Goal: Task Accomplishment & Management: Manage account settings

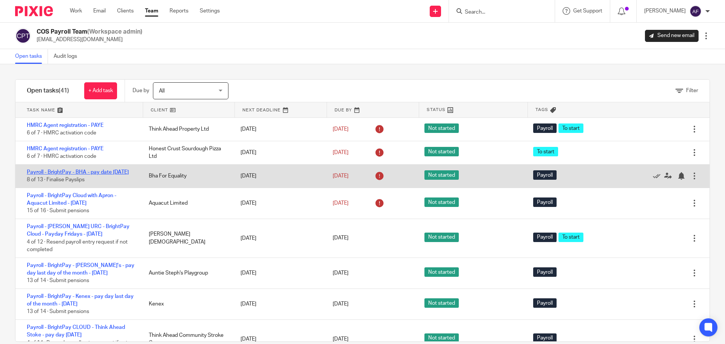
click at [76, 172] on link "Payroll - BrightPay - BHA - pay date [DATE]" at bounding box center [78, 172] width 102 height 5
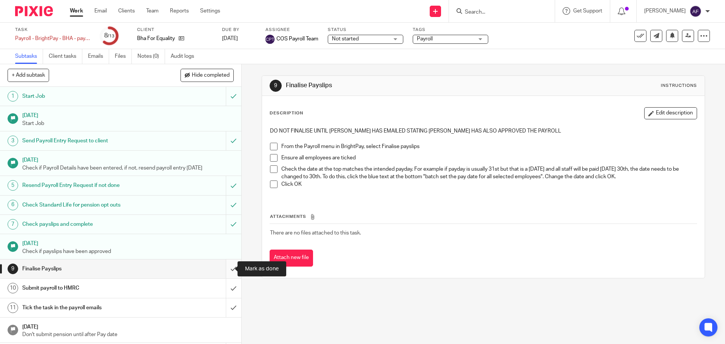
click at [225, 267] on input "submit" at bounding box center [120, 269] width 241 height 19
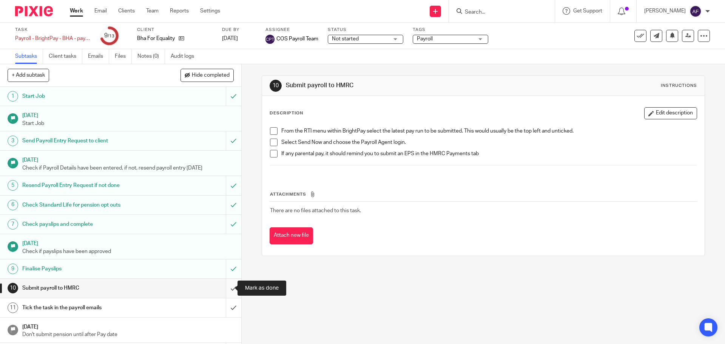
click at [225, 288] on input "submit" at bounding box center [120, 288] width 241 height 19
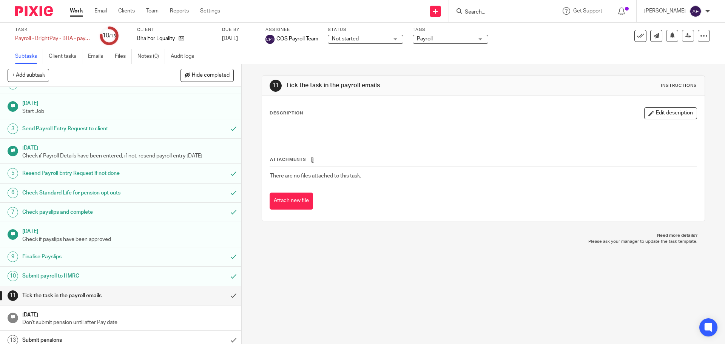
scroll to position [18, 0]
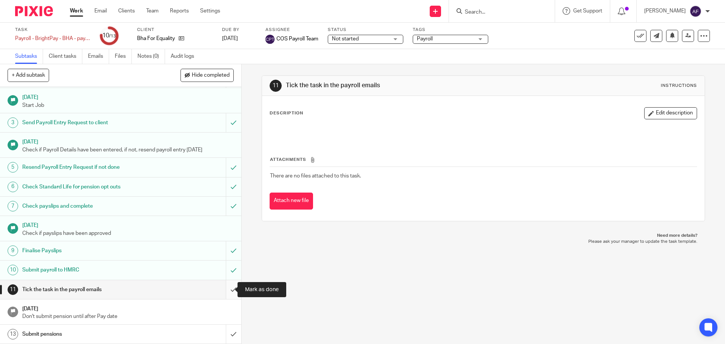
click at [226, 287] on input "submit" at bounding box center [120, 289] width 241 height 19
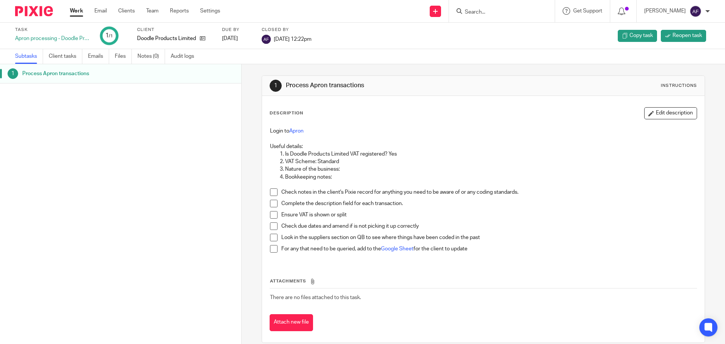
click at [434, 127] on div "Login to Apron Useful details: Is Doodle Products Limited VAT registered? Yes V…" at bounding box center [483, 193] width 434 height 139
click at [203, 38] on icon at bounding box center [203, 39] width 6 height 6
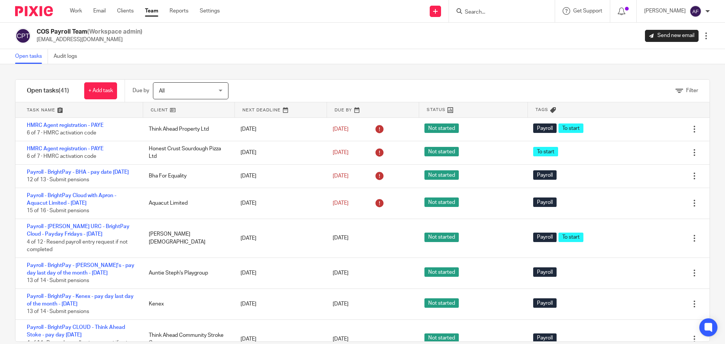
scroll to position [13, 0]
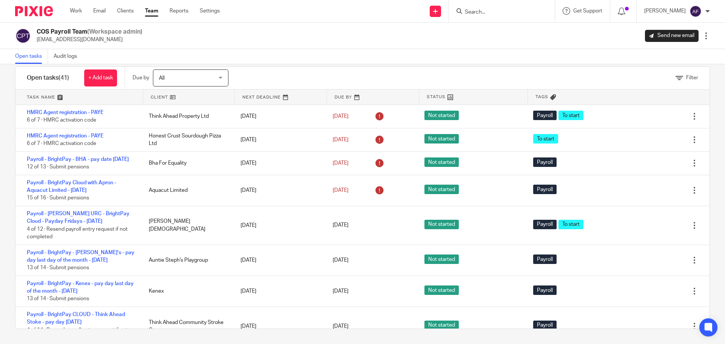
click at [366, 40] on div "COS Payroll Team (Workspace admin) payroll@cosbookkeeping.co.uk Send new email …" at bounding box center [362, 36] width 695 height 16
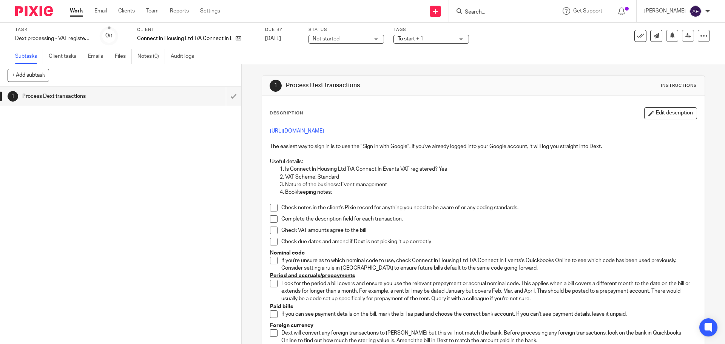
click at [223, 187] on div "1 Process Dext transactions" at bounding box center [120, 215] width 241 height 257
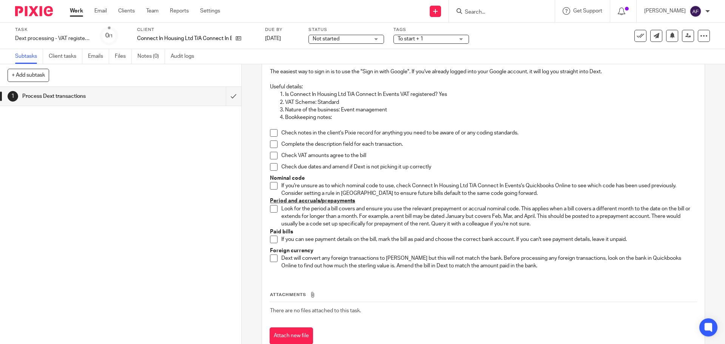
scroll to position [76, 0]
click at [225, 100] on input "submit" at bounding box center [120, 96] width 241 height 19
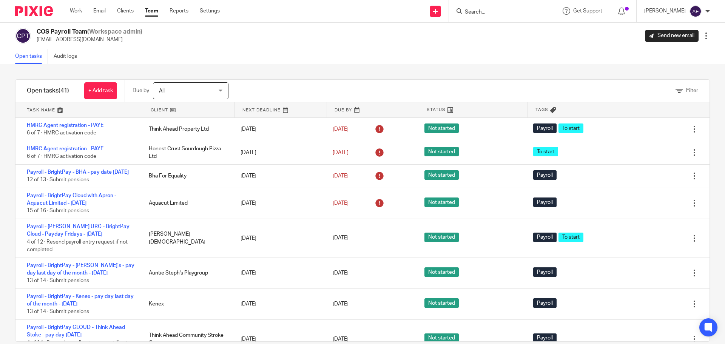
click at [158, 107] on link at bounding box center [189, 109] width 92 height 15
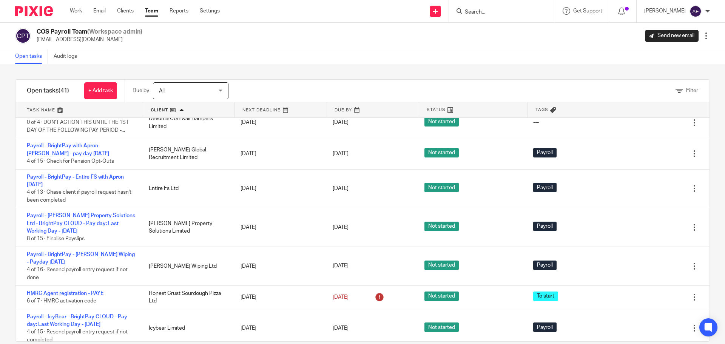
scroll to position [567, 0]
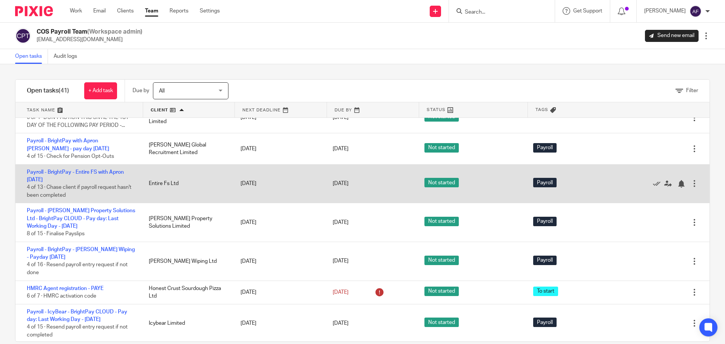
click at [69, 192] on div "Payroll - BrightPay - Entire FS with Apron 21st - August 2025 4 of 13 · Chase c…" at bounding box center [78, 184] width 126 height 39
click at [56, 191] on div "Payroll - BrightPay - Entire FS with Apron 21st - August 2025 4 of 13 · Chase c…" at bounding box center [78, 184] width 126 height 39
click at [60, 182] on link "Payroll - BrightPay - Entire FS with Apron 21st - August 2025" at bounding box center [75, 176] width 97 height 13
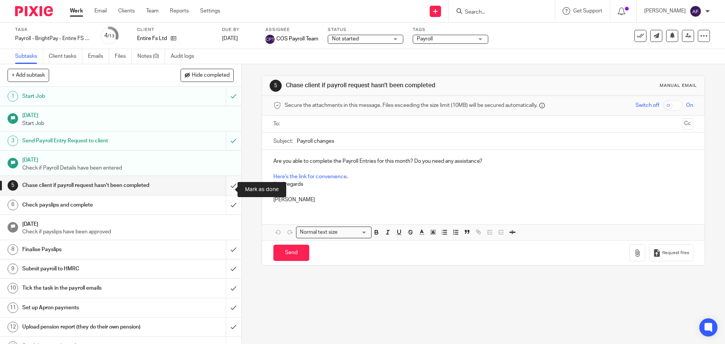
click at [228, 190] on input "submit" at bounding box center [120, 185] width 241 height 19
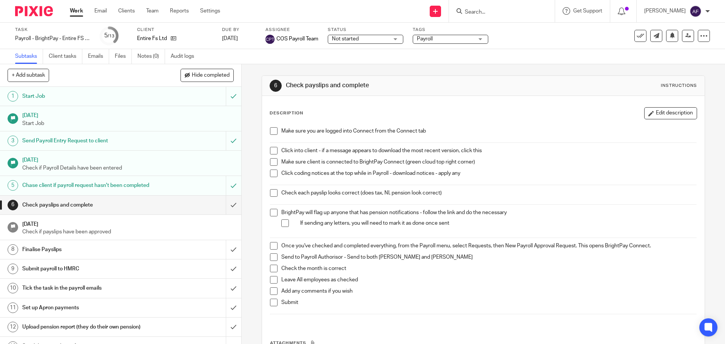
click at [460, 162] on p "Make sure client is connected to BrightPay Connect (green cloud top right corne…" at bounding box center [488, 162] width 415 height 8
click at [223, 211] on input "submit" at bounding box center [120, 205] width 241 height 19
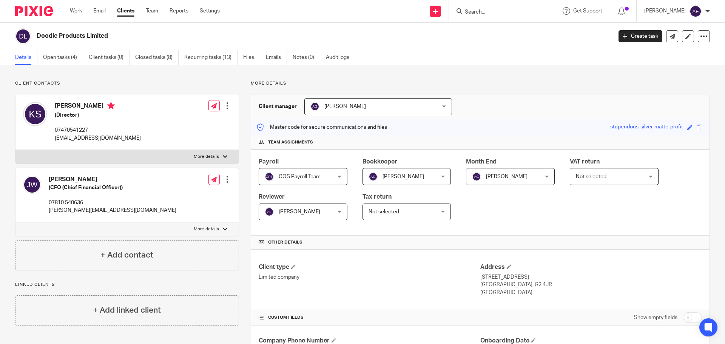
click at [476, 66] on div "Client contacts James Wheelan (CFO (Chief Financial Officer)) 07810 540636 jame…" at bounding box center [362, 303] width 725 height 476
click at [425, 85] on p "More details" at bounding box center [480, 83] width 459 height 6
click at [70, 57] on link "Open tasks (4)" at bounding box center [63, 57] width 40 height 15
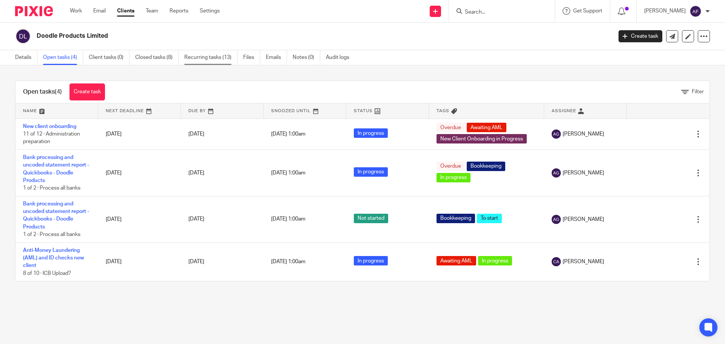
click at [204, 56] on link "Recurring tasks (13)" at bounding box center [210, 57] width 53 height 15
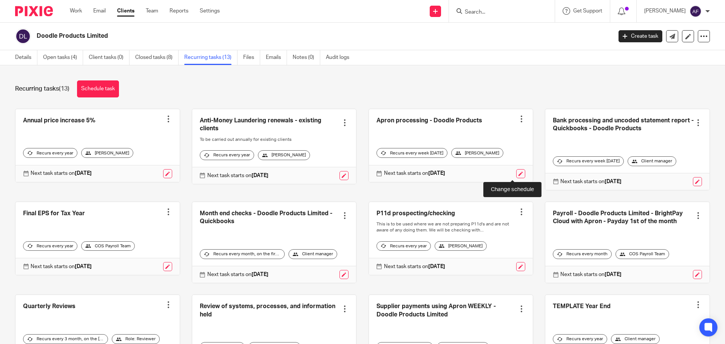
click at [516, 173] on link at bounding box center [520, 173] width 9 height 9
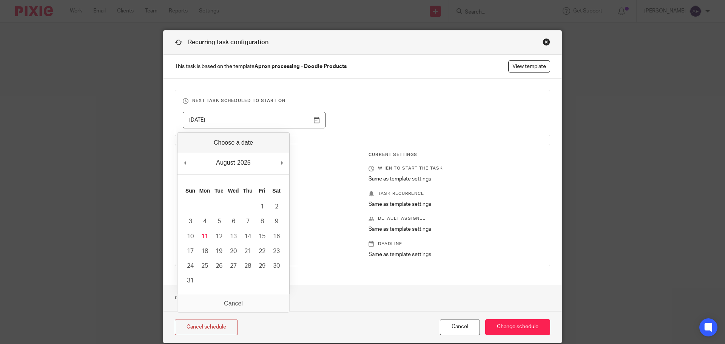
click at [314, 120] on input "[DATE]" at bounding box center [254, 120] width 143 height 17
type input "[DATE]"
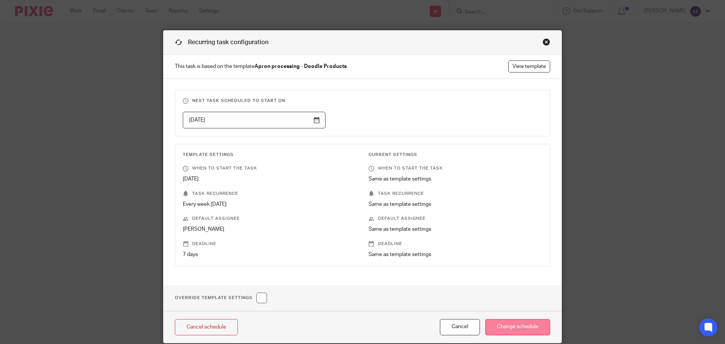
click at [503, 324] on input "Change schedule" at bounding box center [517, 327] width 65 height 16
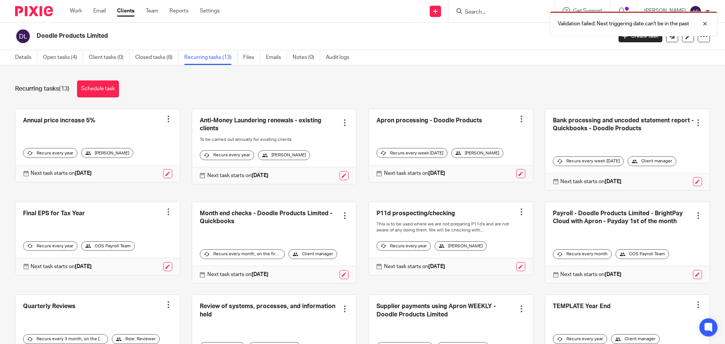
click at [127, 123] on link at bounding box center [97, 145] width 164 height 73
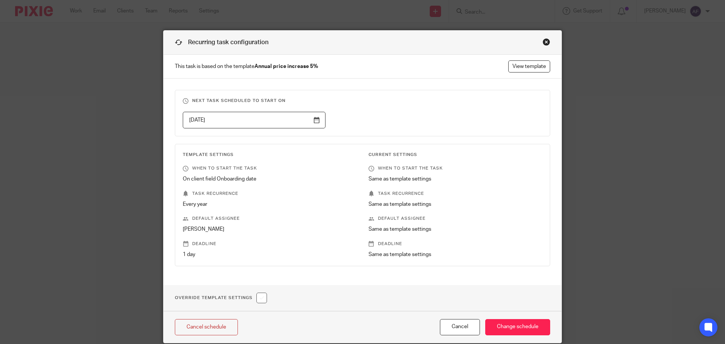
click at [545, 39] on div "Close this dialog window" at bounding box center [547, 42] width 8 height 8
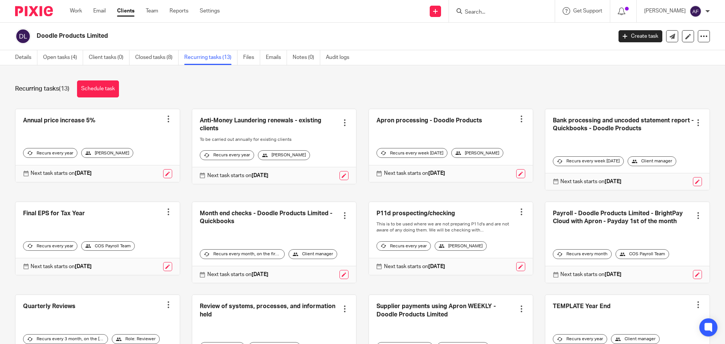
click at [490, 119] on link at bounding box center [451, 145] width 164 height 73
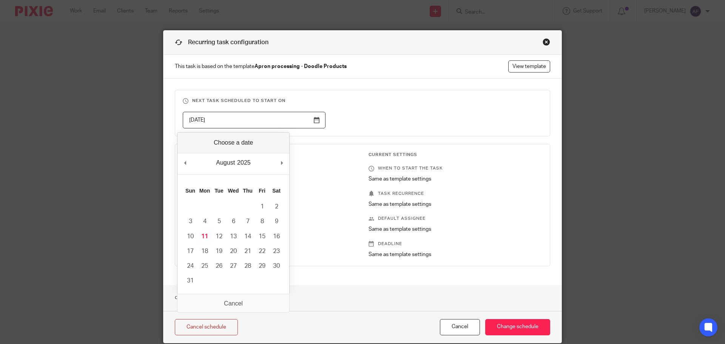
click at [311, 120] on input "2025-08-12" at bounding box center [254, 120] width 143 height 17
type input "2025-08-11"
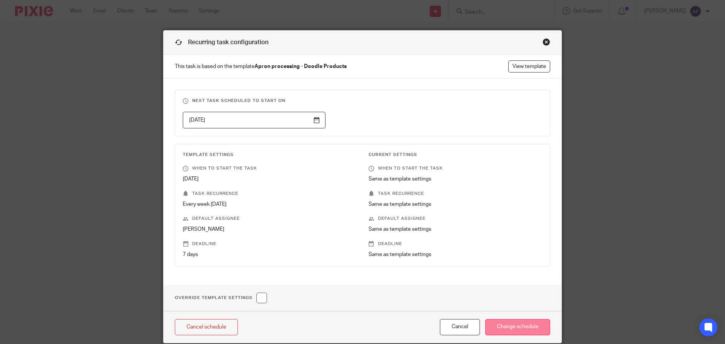
click at [511, 325] on input "Change schedule" at bounding box center [517, 327] width 65 height 16
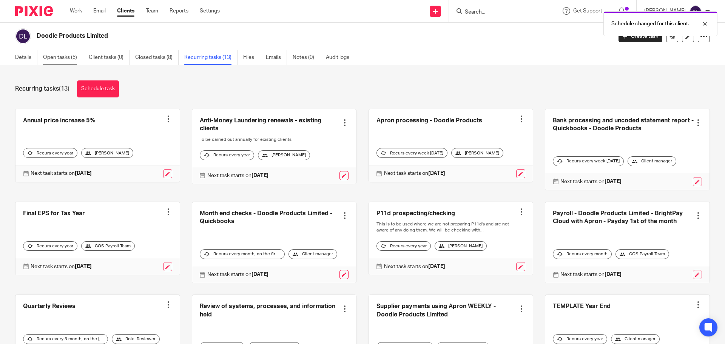
click at [70, 60] on link "Open tasks (5)" at bounding box center [63, 57] width 40 height 15
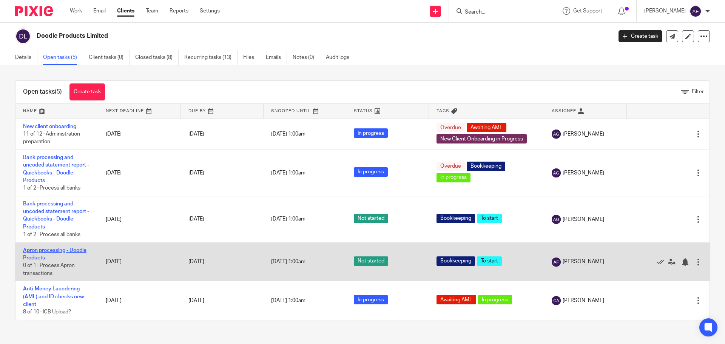
click at [62, 251] on link "Apron processing - Doodle Products" at bounding box center [54, 254] width 63 height 13
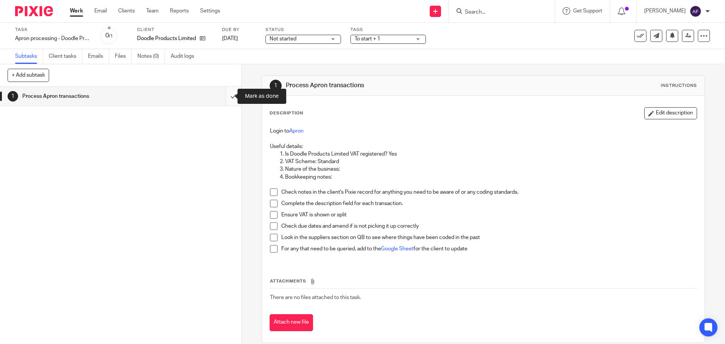
click at [228, 95] on input "submit" at bounding box center [120, 96] width 241 height 19
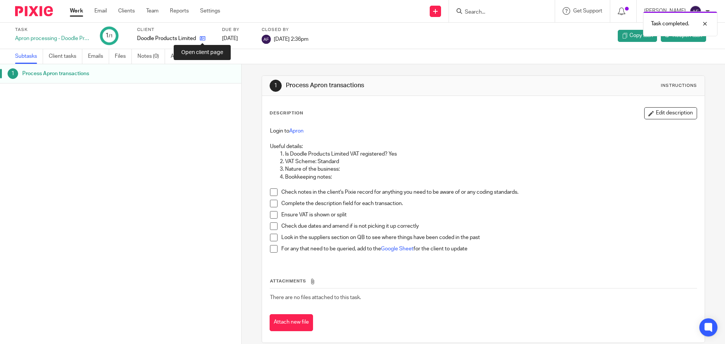
click at [202, 36] on icon at bounding box center [203, 39] width 6 height 6
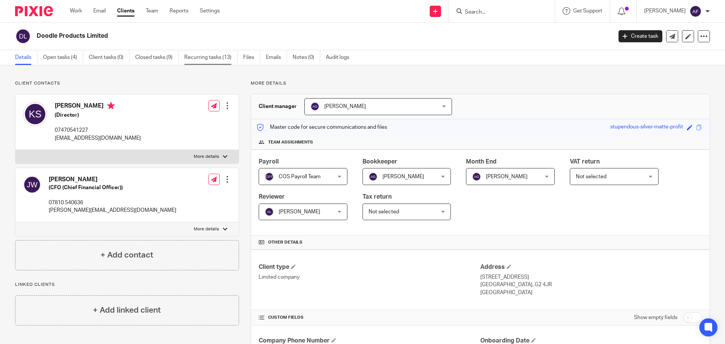
click at [191, 54] on link "Recurring tasks (13)" at bounding box center [210, 57] width 53 height 15
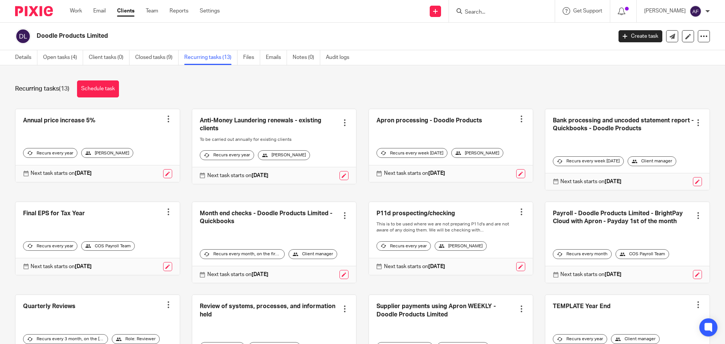
click at [433, 130] on link at bounding box center [451, 145] width 164 height 73
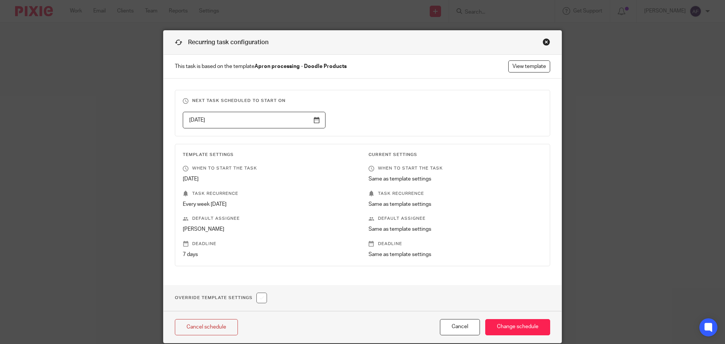
click at [314, 118] on input "[DATE]" at bounding box center [254, 120] width 143 height 17
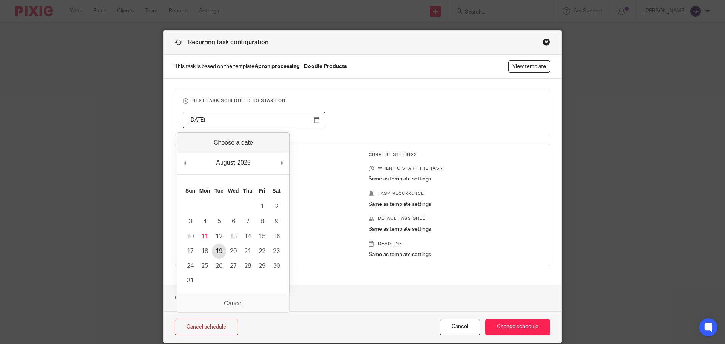
type input "[DATE]"
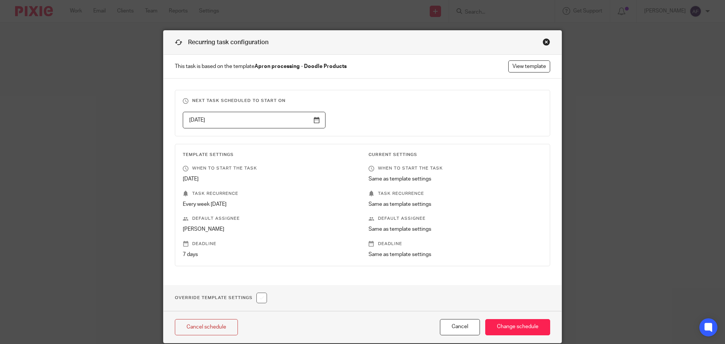
click at [278, 194] on p "Task recurrence" at bounding box center [270, 194] width 174 height 6
click at [511, 331] on input "Change schedule" at bounding box center [517, 327] width 65 height 16
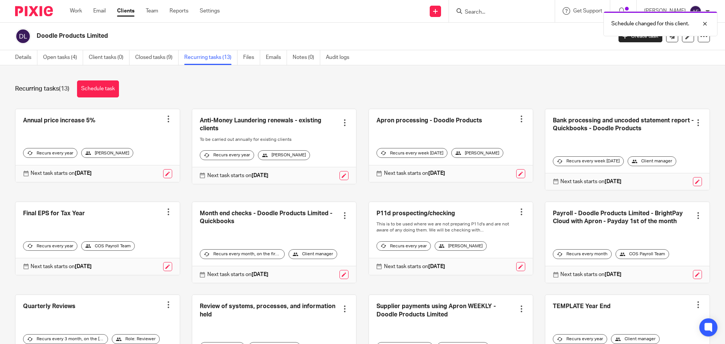
click at [505, 87] on div "Recurring tasks (13) Schedule task" at bounding box center [362, 88] width 695 height 17
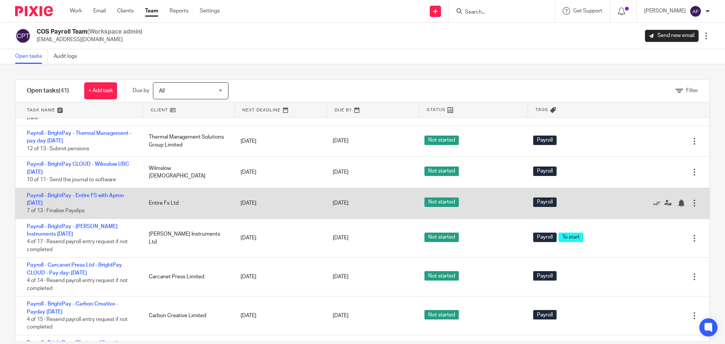
scroll to position [302, 0]
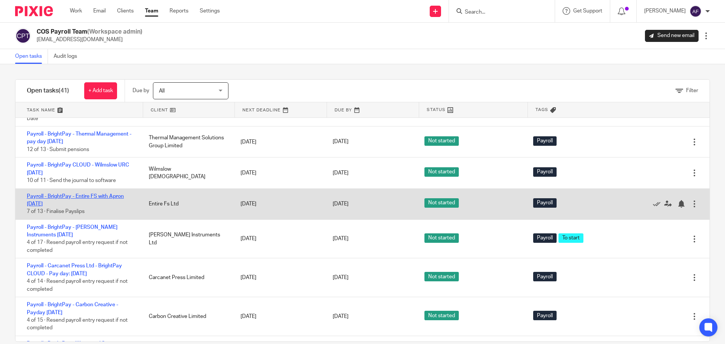
click at [87, 207] on link "Payroll - BrightPay - Entire FS with Apron [DATE]" at bounding box center [75, 200] width 97 height 13
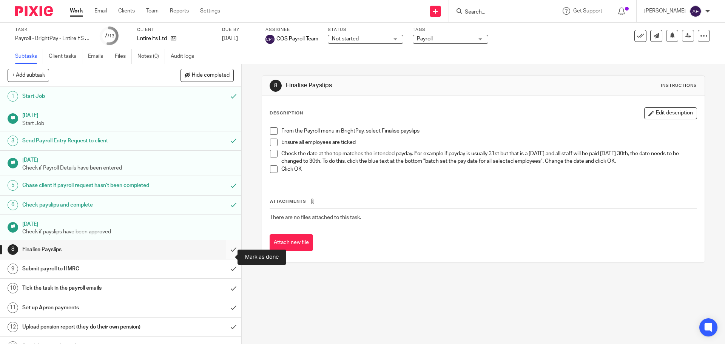
click at [229, 257] on input "submit" at bounding box center [120, 249] width 241 height 19
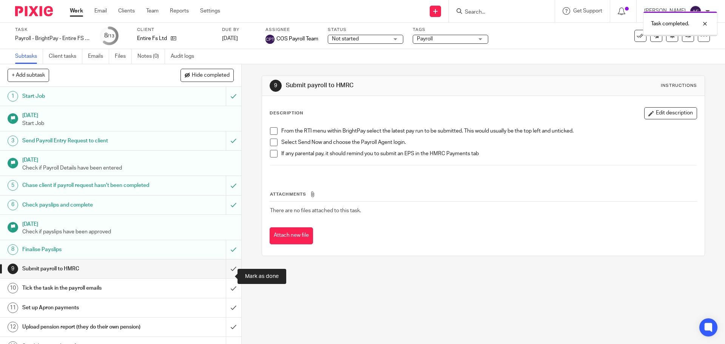
click at [227, 278] on input "submit" at bounding box center [120, 269] width 241 height 19
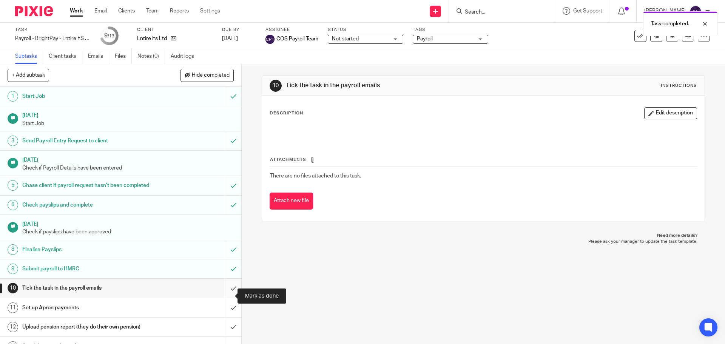
click at [229, 296] on input "submit" at bounding box center [120, 288] width 241 height 19
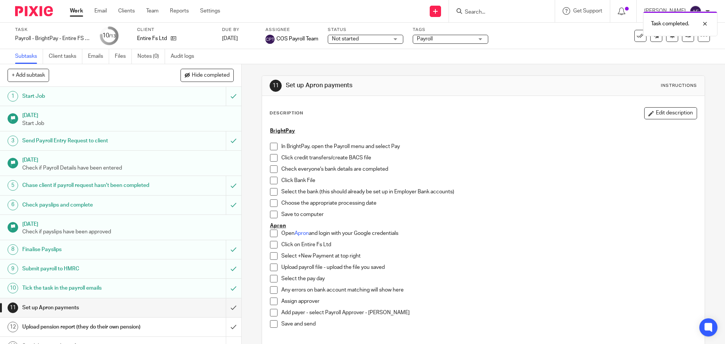
scroll to position [20, 0]
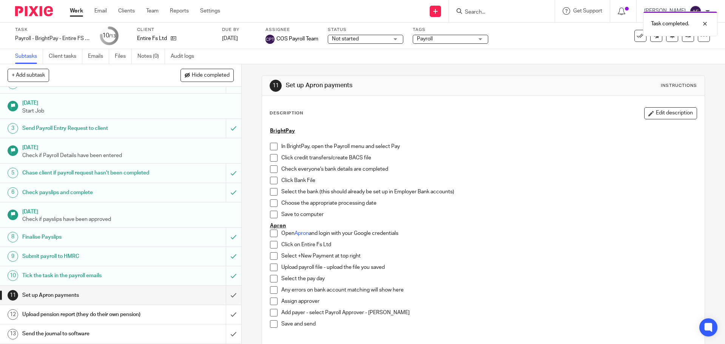
click at [460, 170] on p "Check everyone's bank details are completed" at bounding box center [488, 169] width 415 height 8
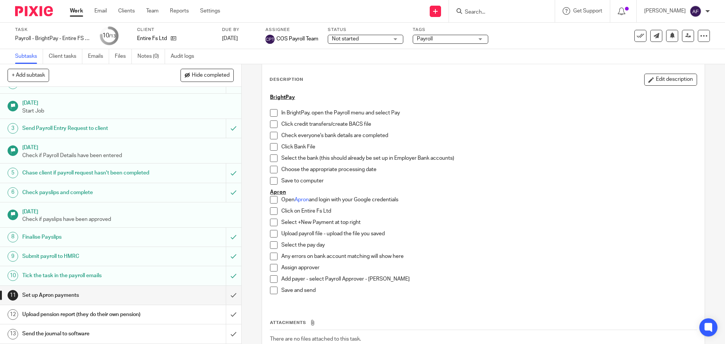
scroll to position [76, 0]
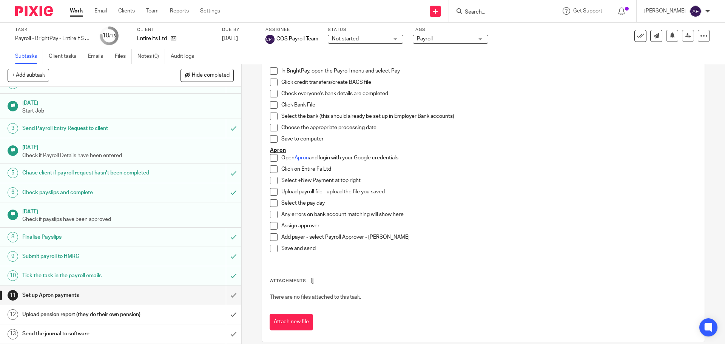
click at [545, 115] on p "Select the bank (this should already be set up in Employer Bank accounts)" at bounding box center [488, 117] width 415 height 8
click at [227, 292] on input "submit" at bounding box center [120, 295] width 241 height 19
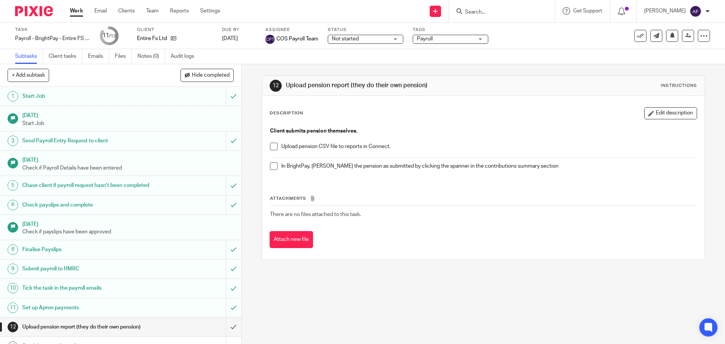
click at [486, 137] on p at bounding box center [483, 139] width 426 height 8
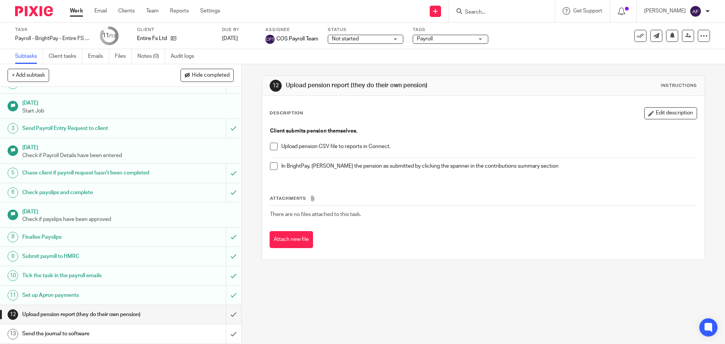
scroll to position [20, 0]
